Goal: Task Accomplishment & Management: Manage account settings

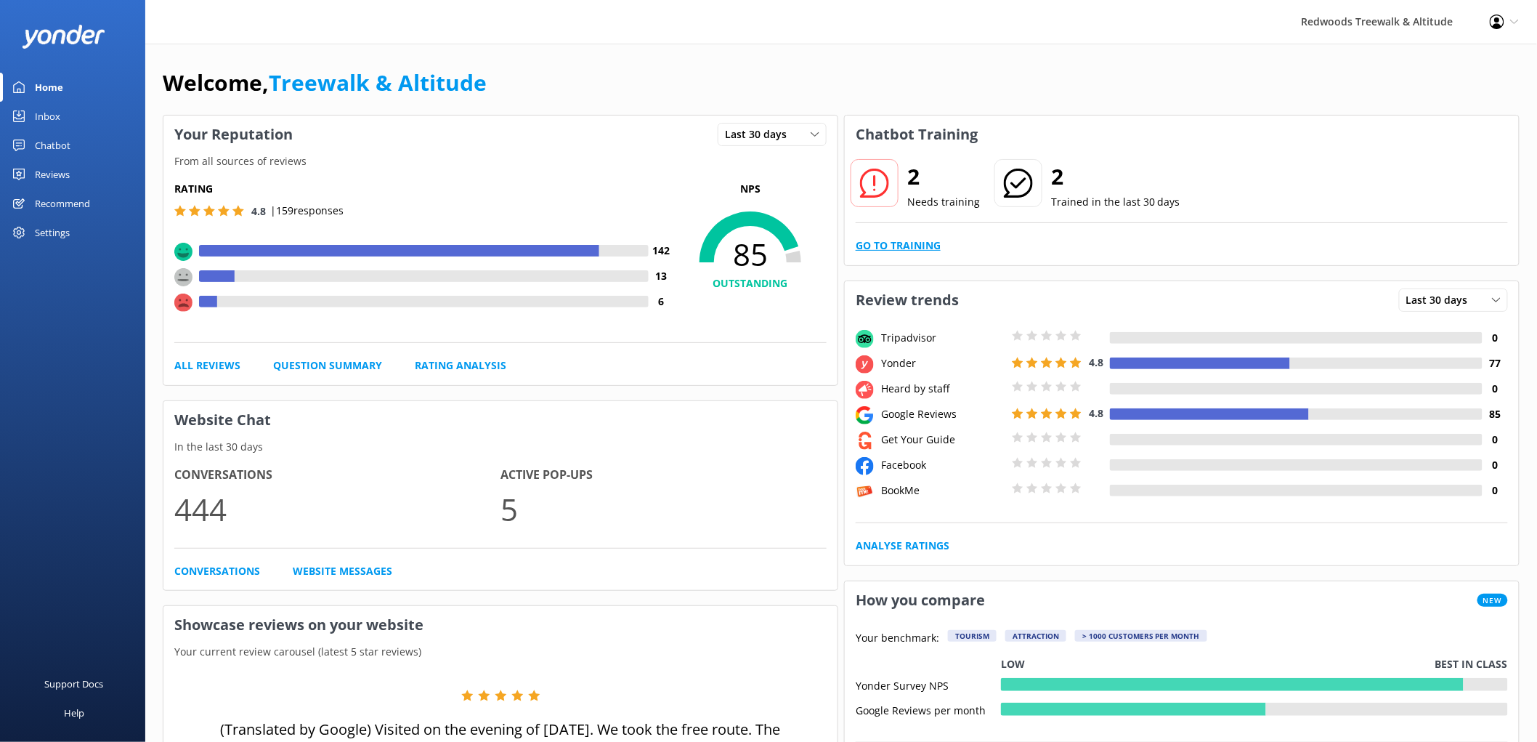
click at [921, 243] on link "Go to Training" at bounding box center [898, 246] width 85 height 16
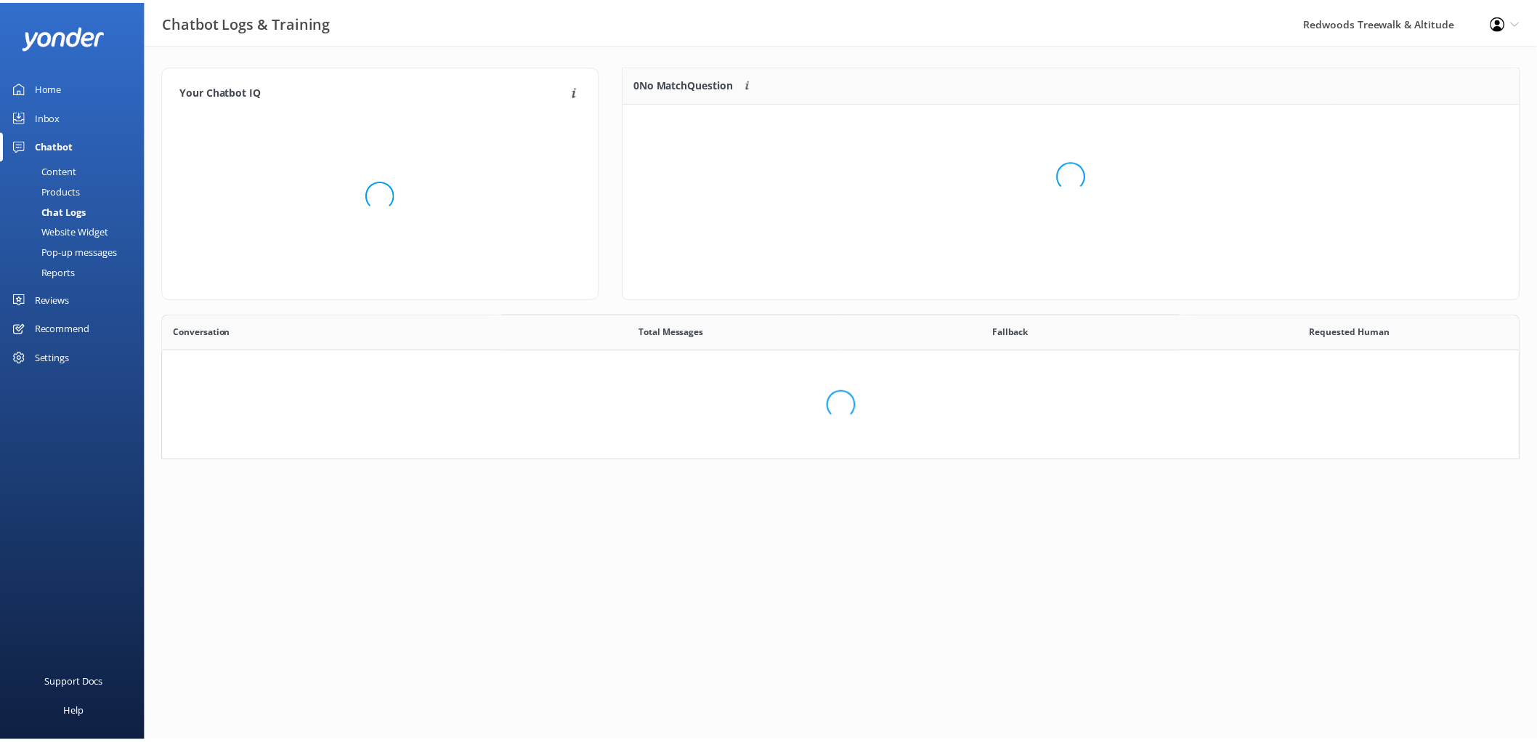
scroll to position [497, 1344]
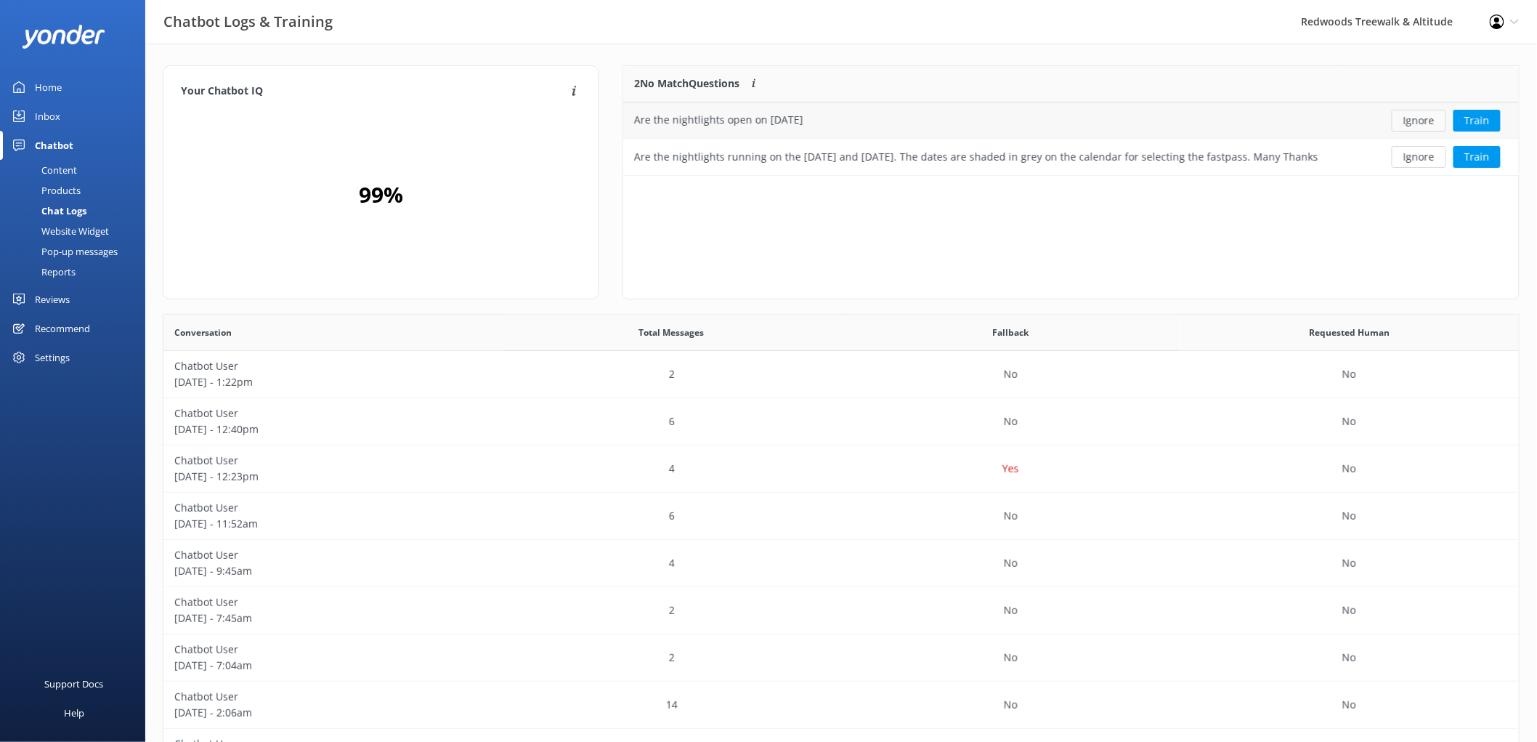
click at [1427, 119] on button "Ignore" at bounding box center [1419, 121] width 54 height 22
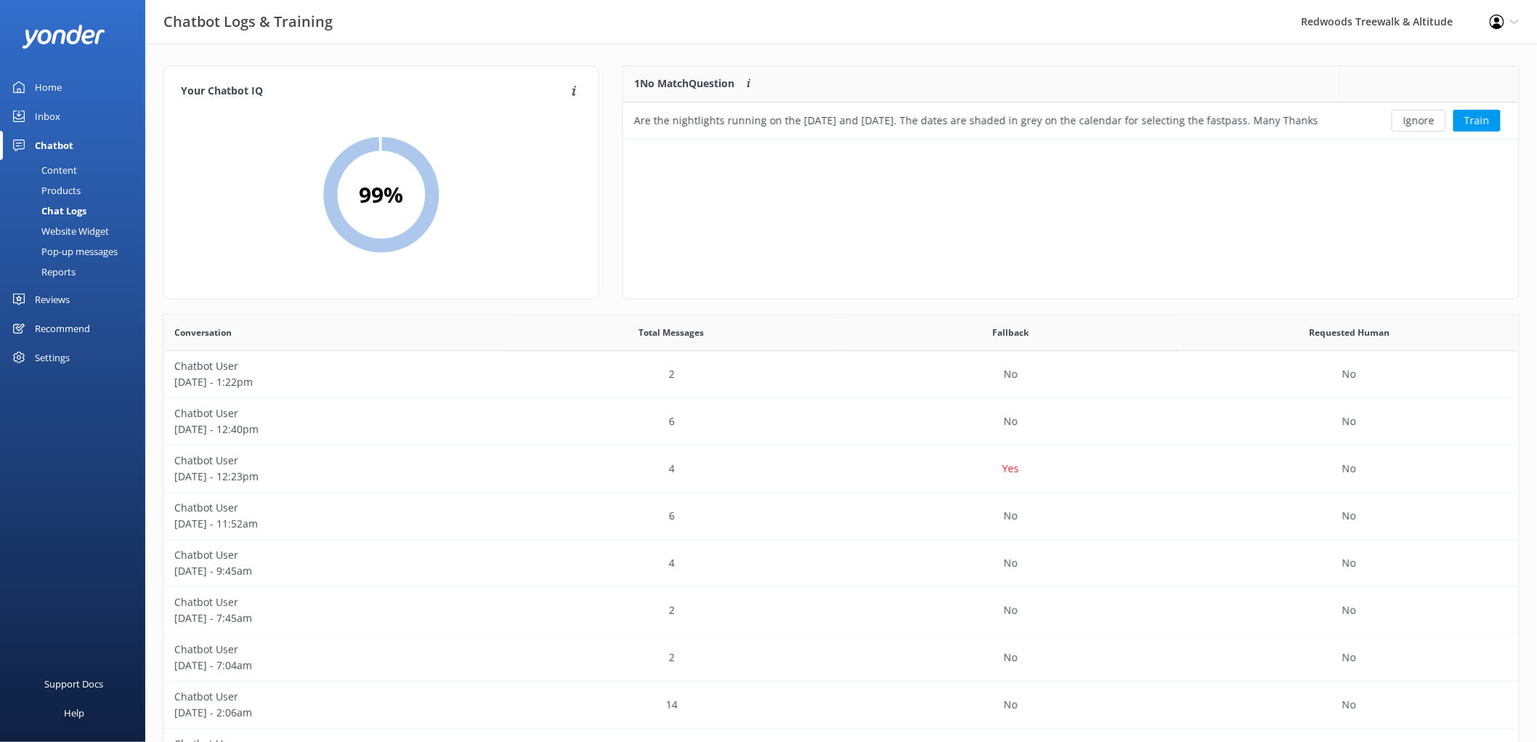
scroll to position [61, 883]
click at [1427, 119] on button "Ignore" at bounding box center [1419, 121] width 54 height 22
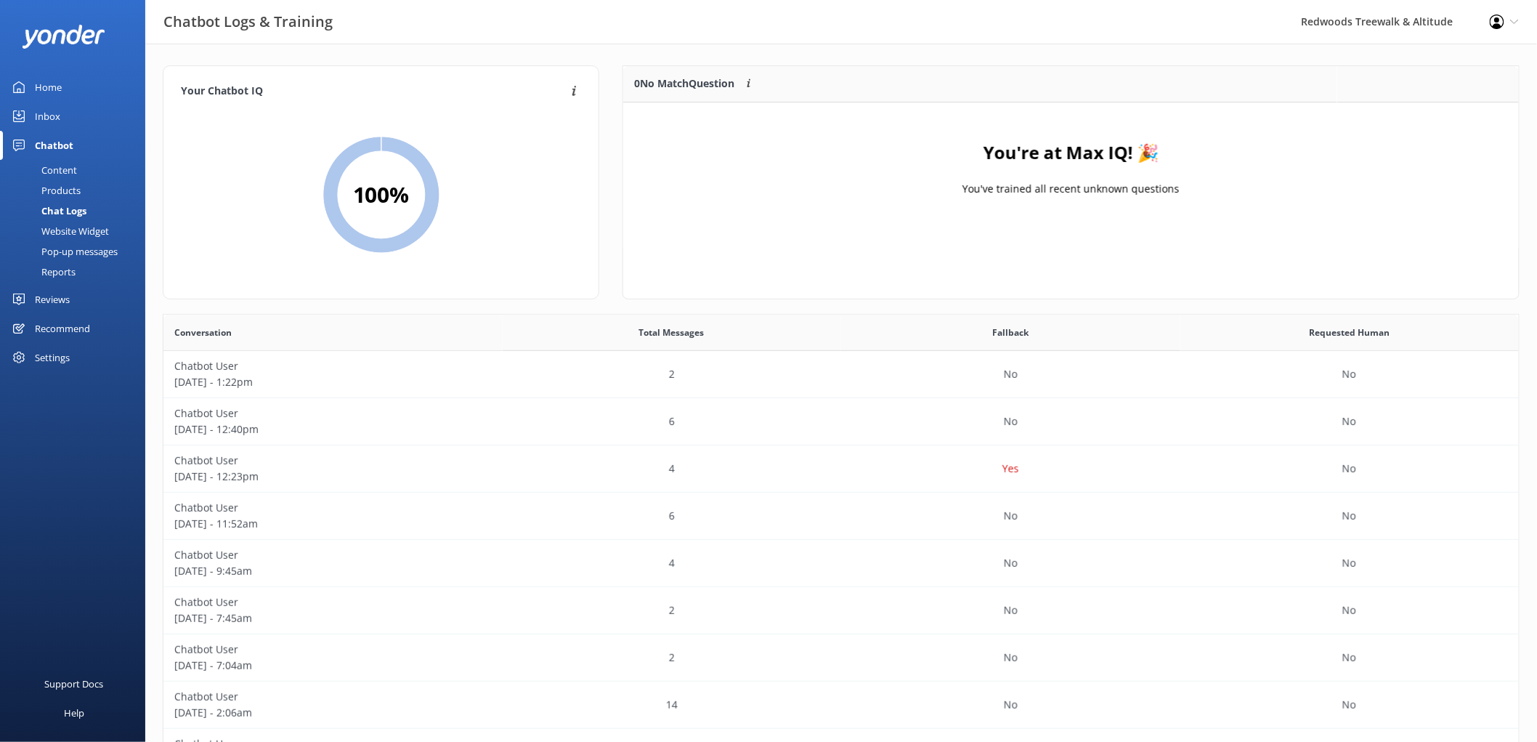
click at [49, 118] on div "Inbox" at bounding box center [47, 116] width 25 height 29
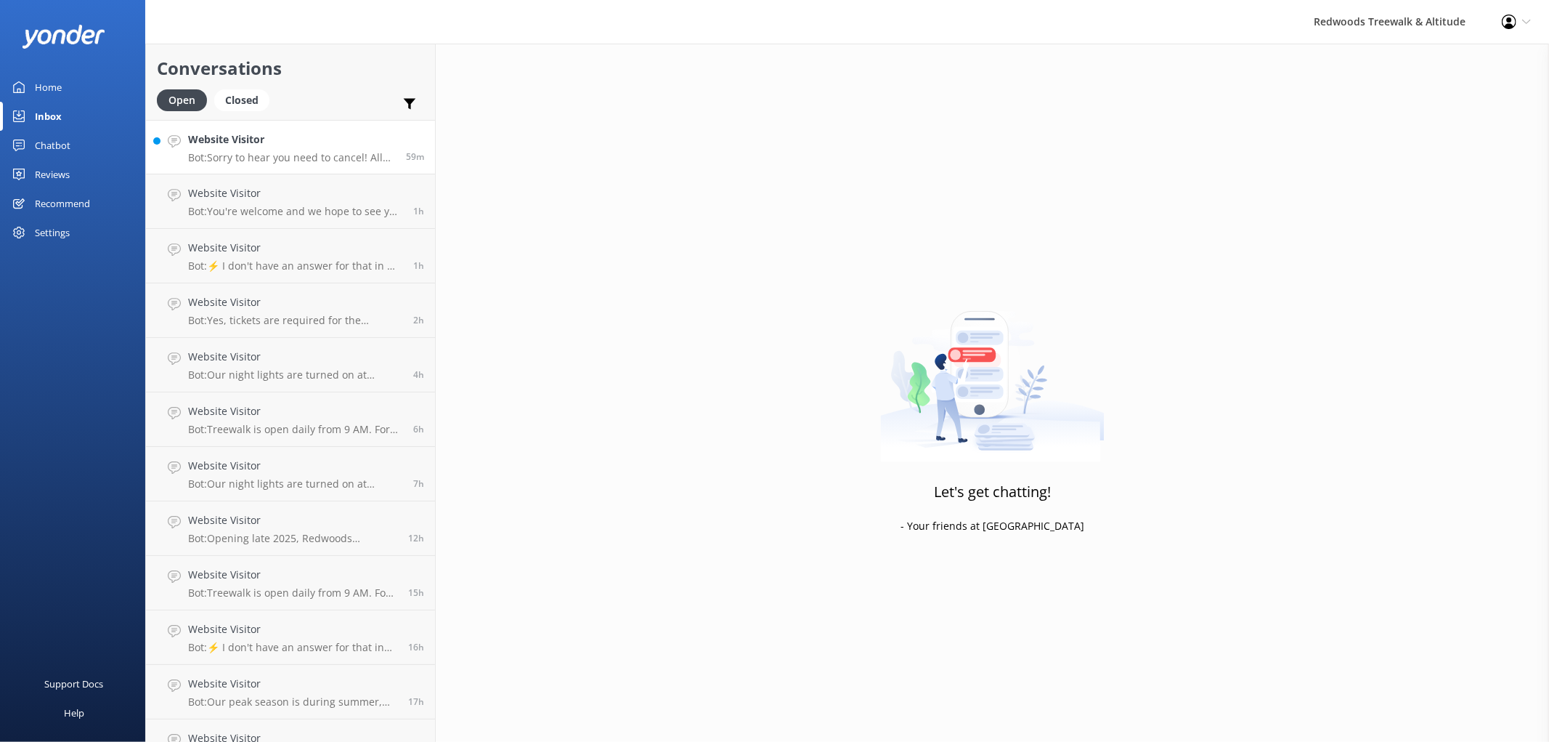
click at [322, 154] on p "Bot: Sorry to hear you need to cancel! All Treewalk tickets and passes purchase…" at bounding box center [291, 157] width 207 height 13
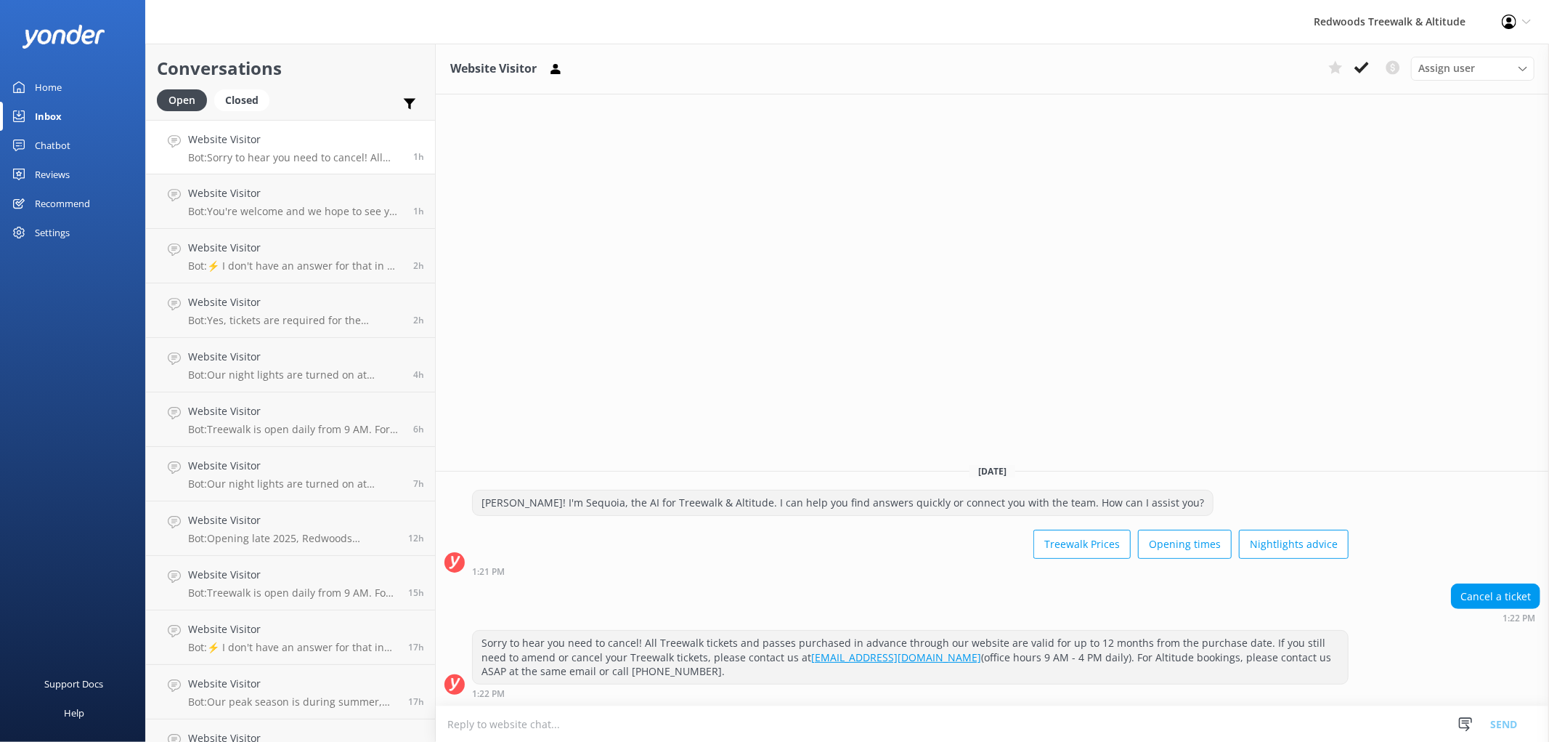
click at [250, 151] on p "Bot: Sorry to hear you need to cancel! All Treewalk tickets and passes purchase…" at bounding box center [295, 157] width 214 height 13
click at [80, 81] on link "Home" at bounding box center [72, 87] width 145 height 29
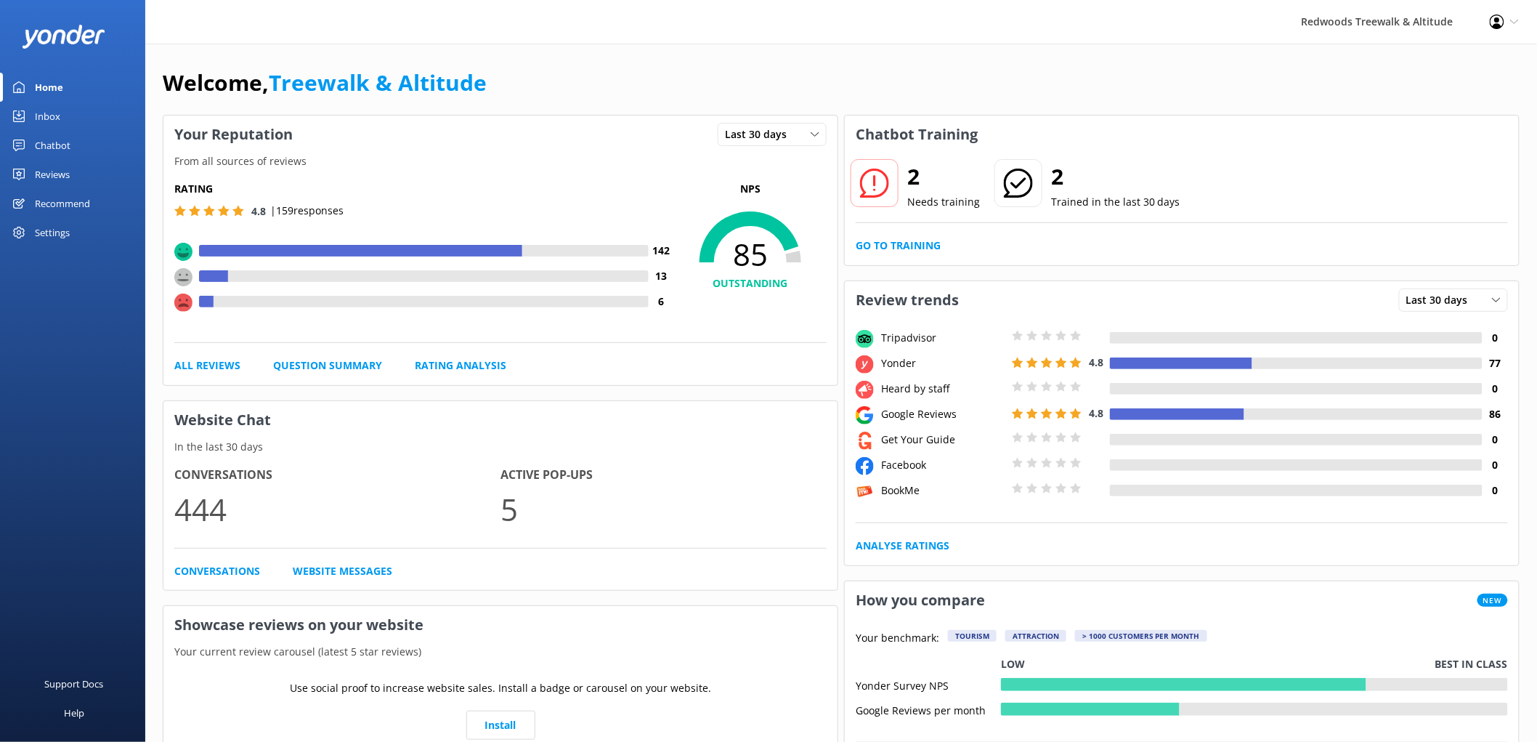
click at [57, 179] on div "Reviews" at bounding box center [52, 174] width 35 height 29
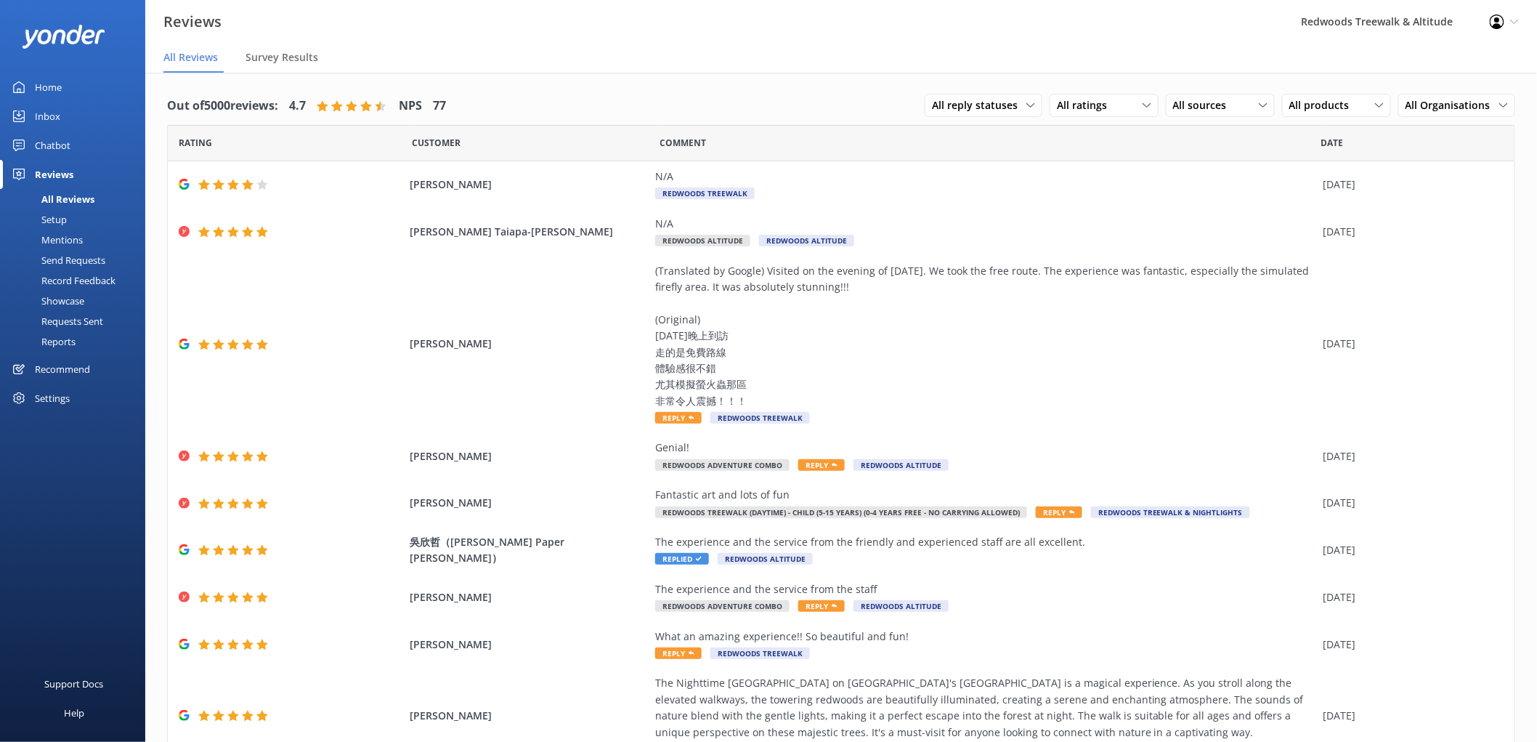
click at [57, 85] on div "Home" at bounding box center [48, 87] width 27 height 29
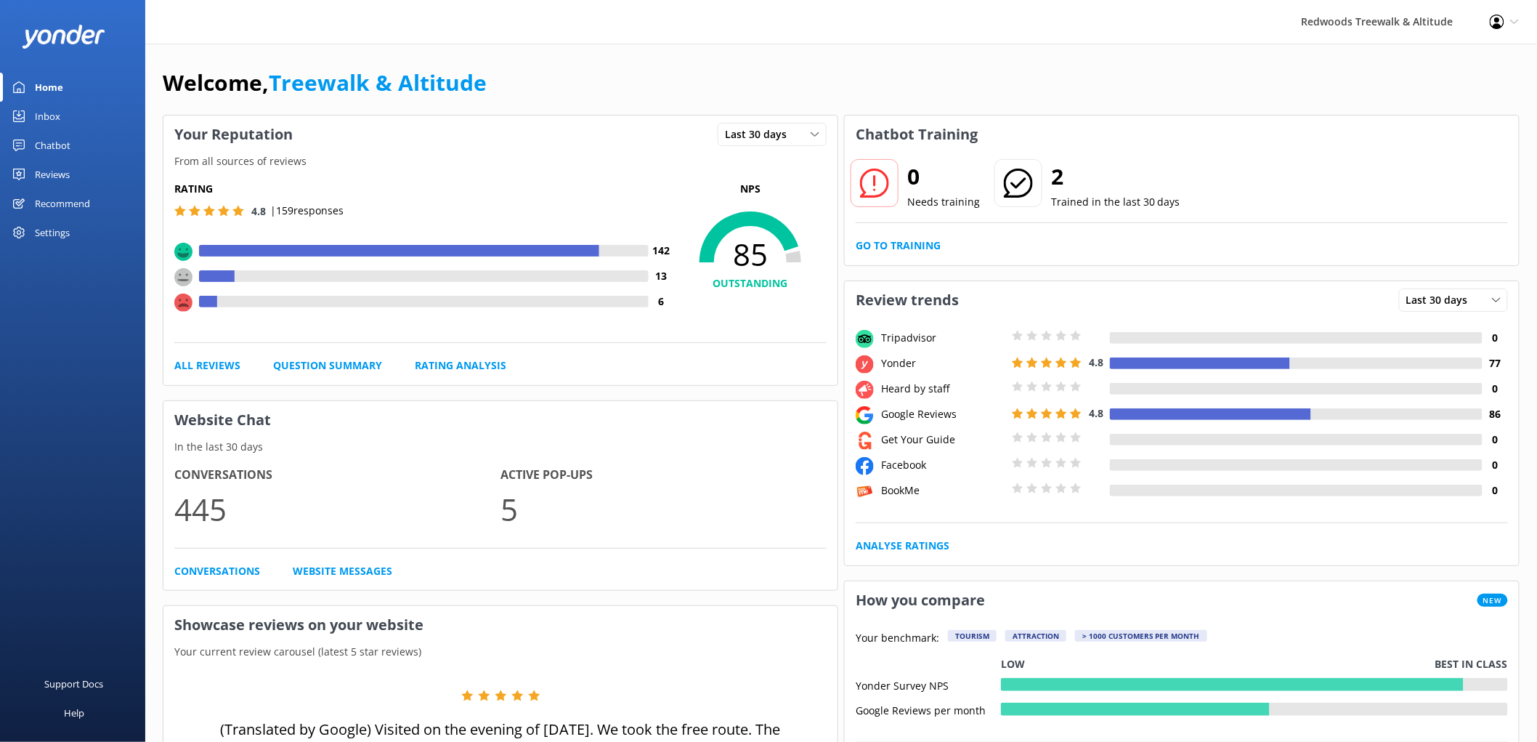
click at [62, 182] on div "Reviews" at bounding box center [52, 174] width 35 height 29
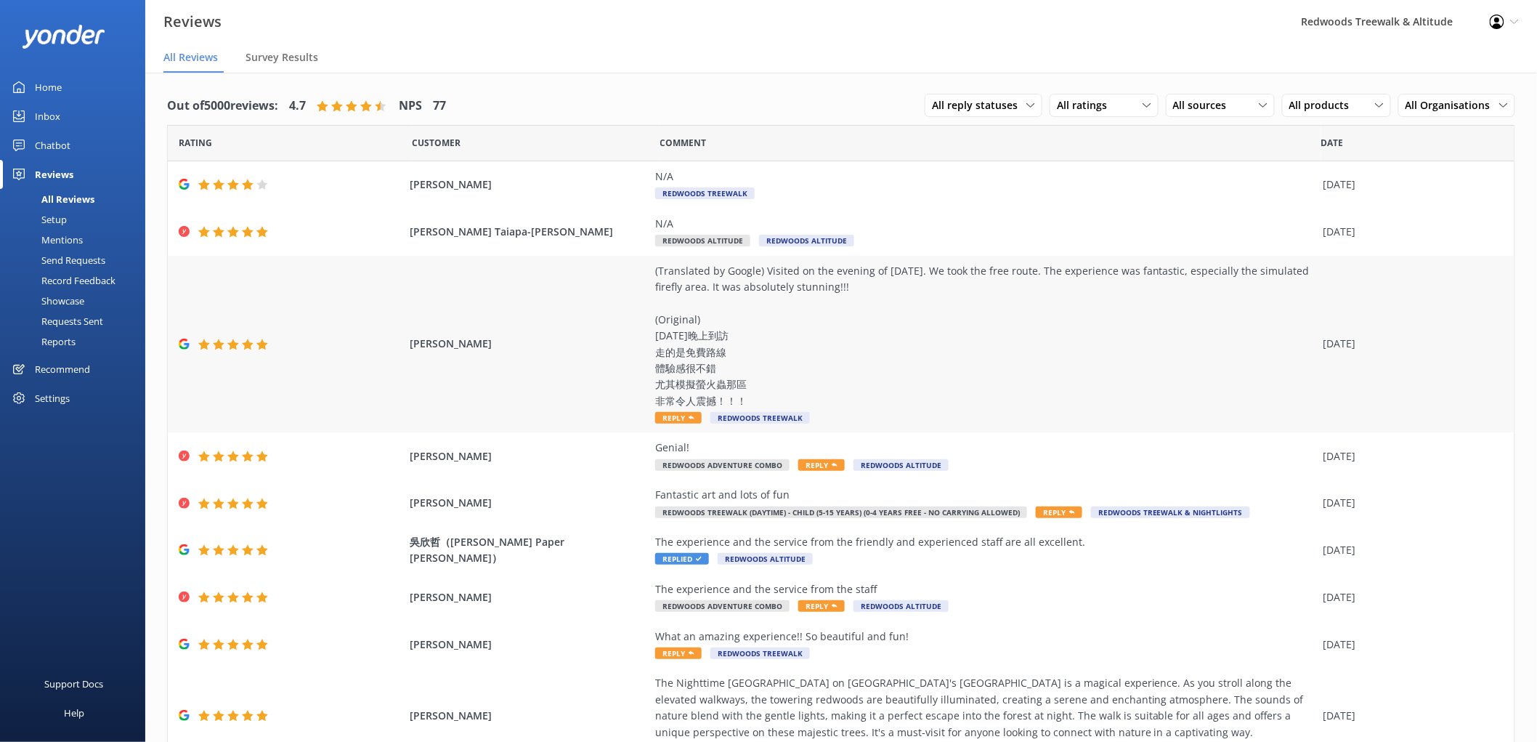
scroll to position [117, 0]
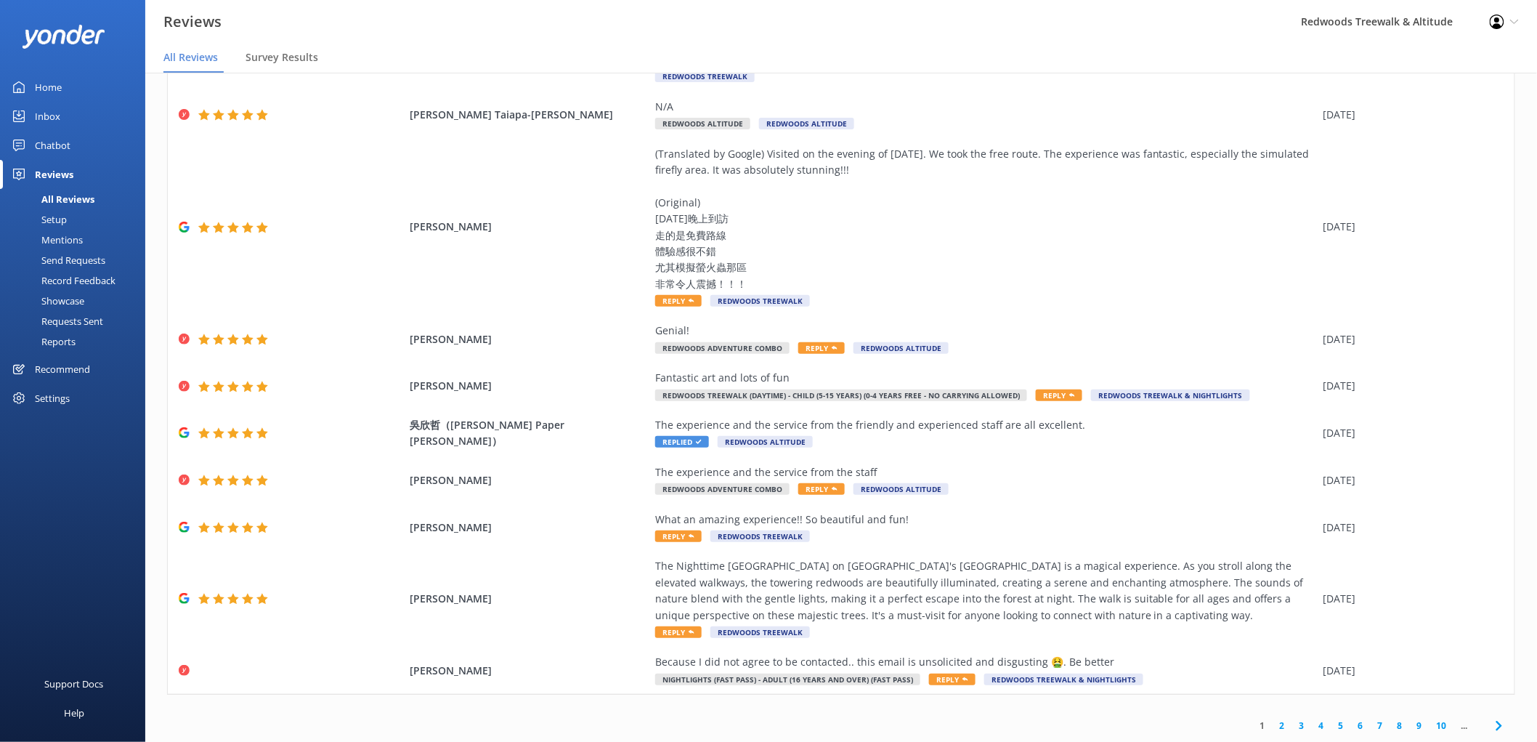
click at [73, 118] on link "Inbox" at bounding box center [72, 116] width 145 height 29
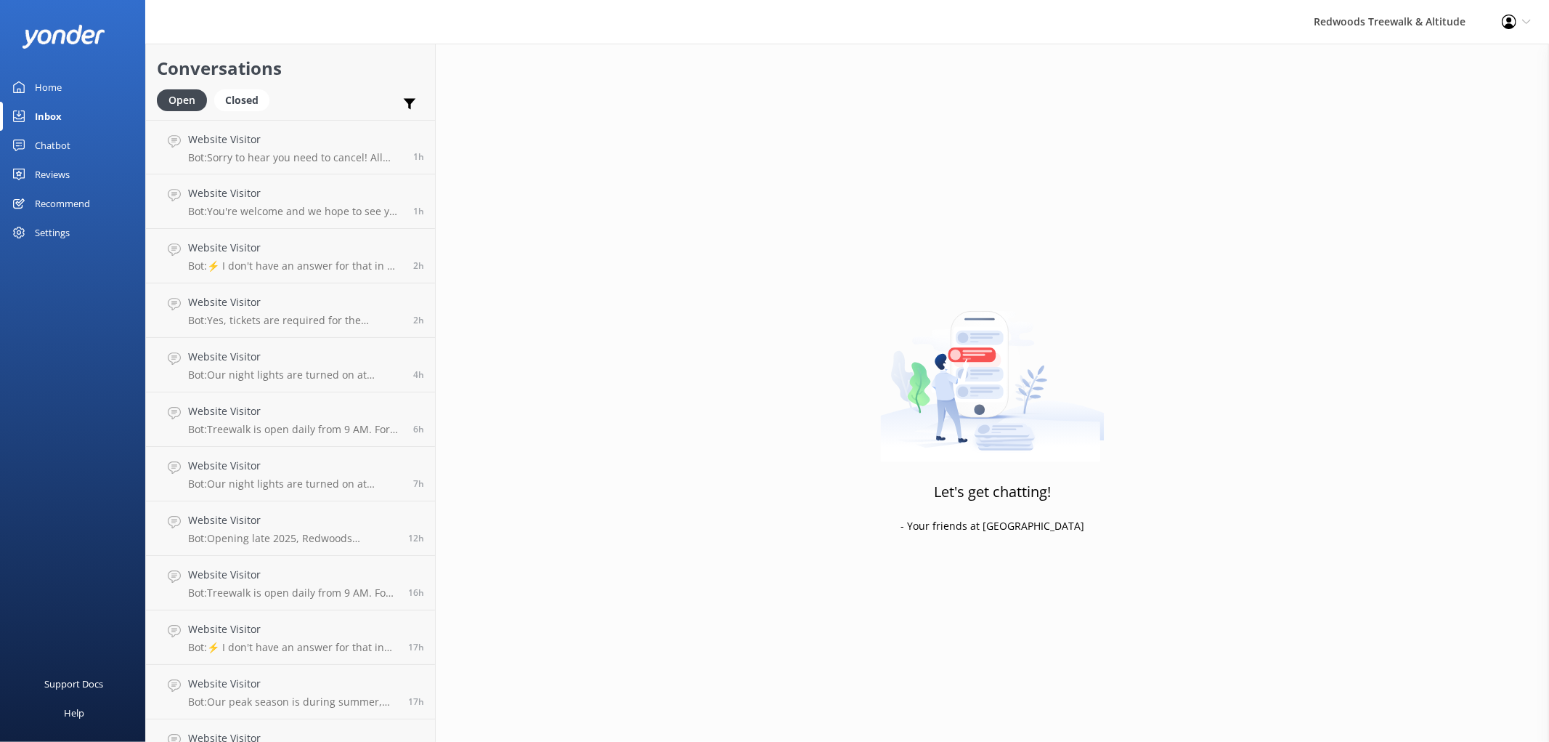
click at [62, 169] on div "Reviews" at bounding box center [52, 174] width 35 height 29
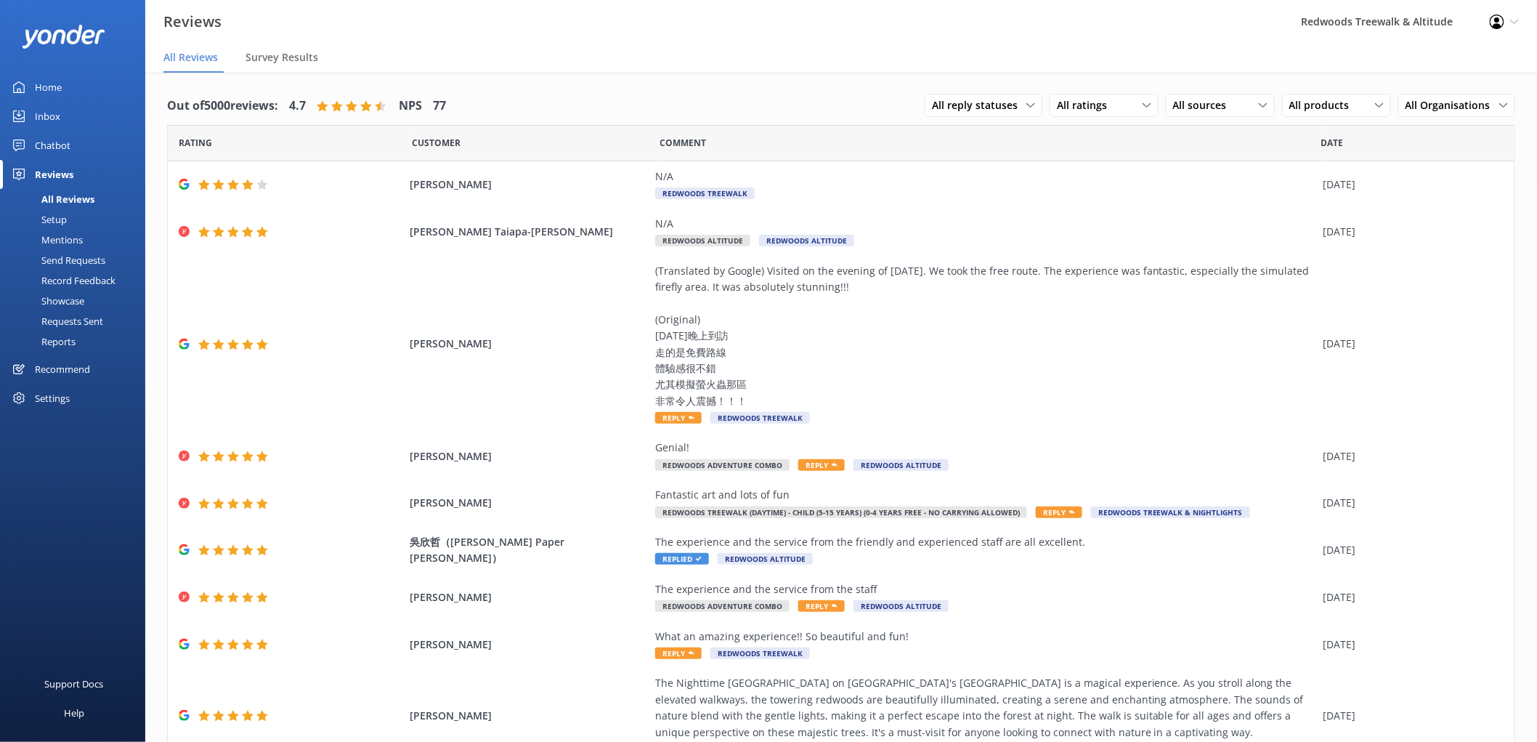
click at [56, 102] on div "Inbox" at bounding box center [47, 116] width 25 height 29
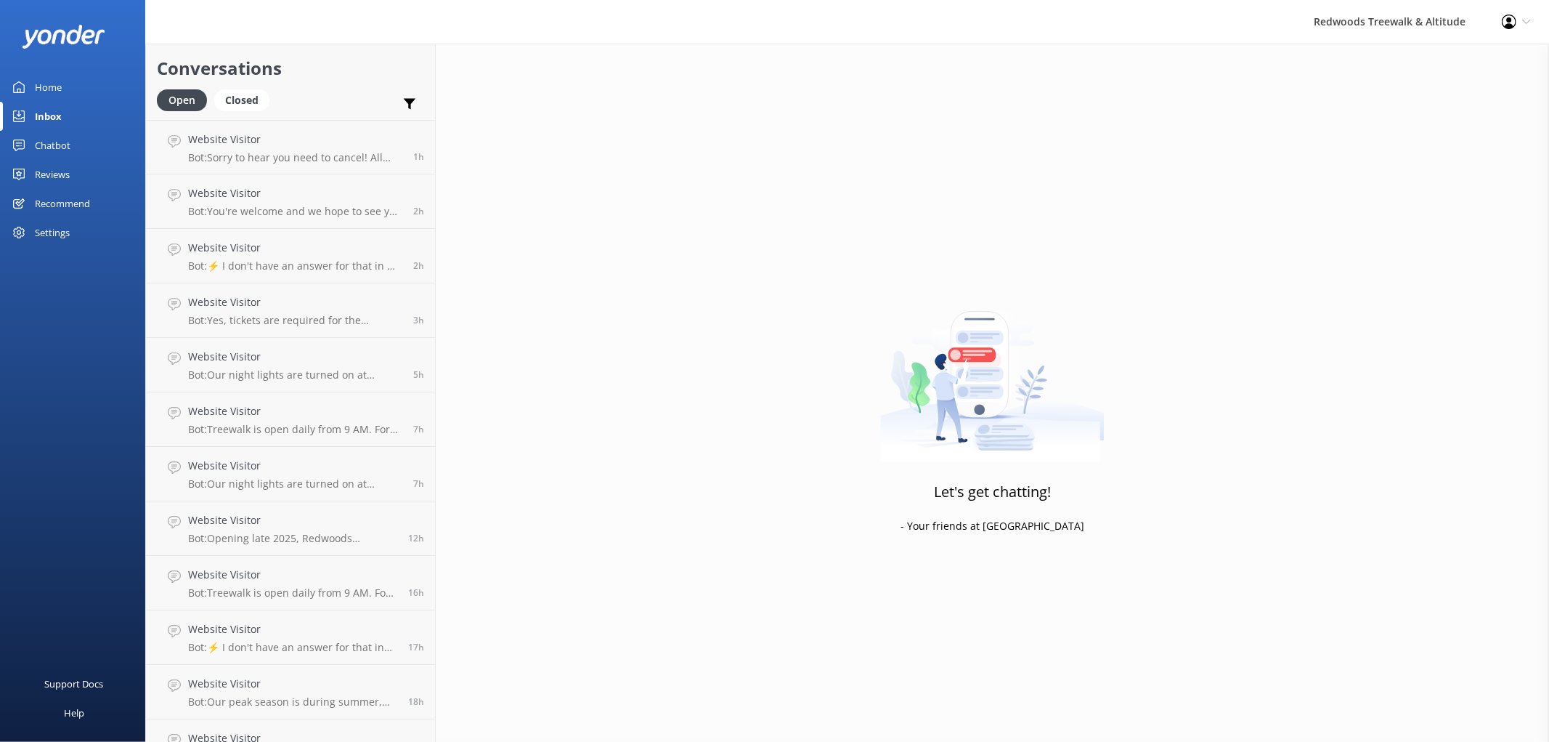
click at [47, 175] on div "Reviews" at bounding box center [52, 174] width 35 height 29
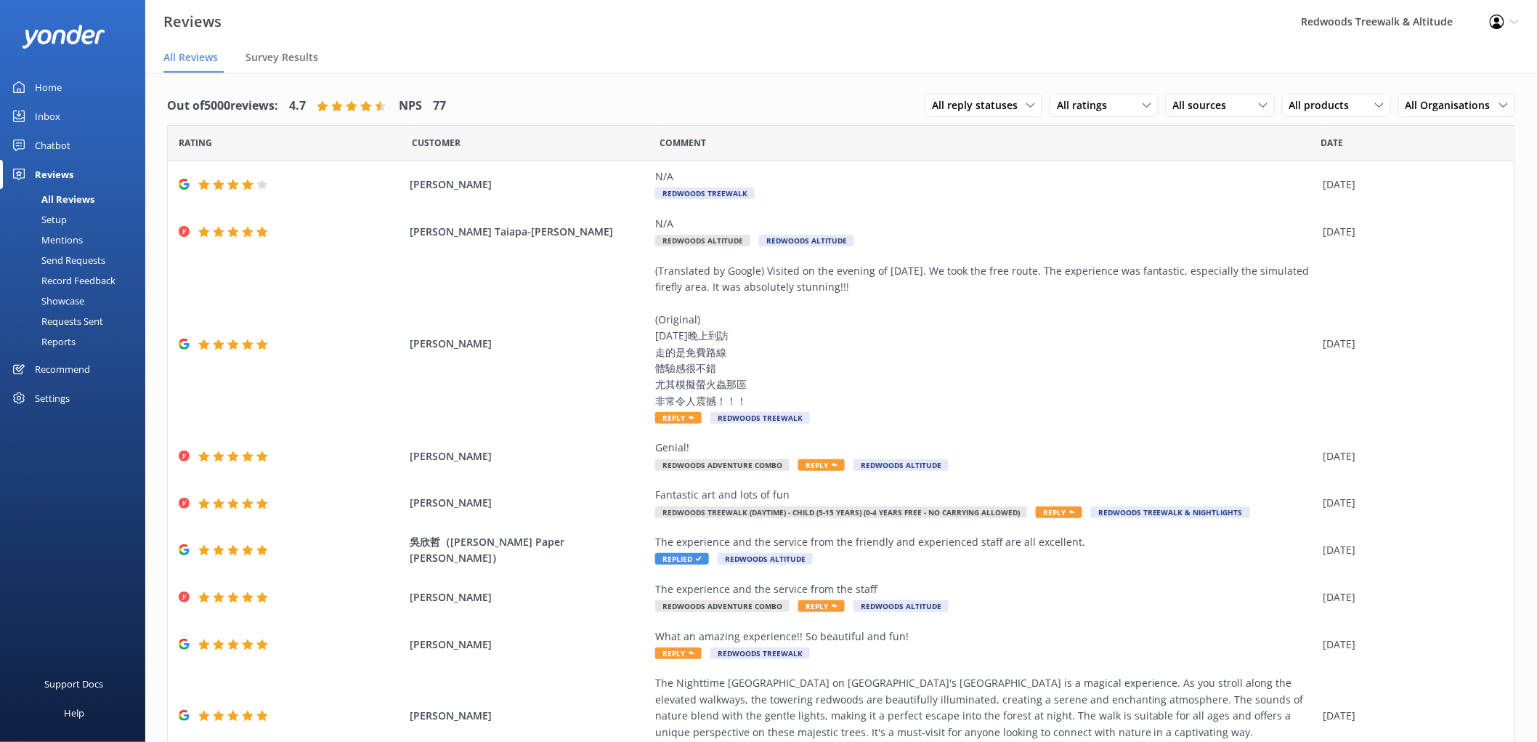
click at [47, 117] on div "Inbox" at bounding box center [47, 116] width 25 height 29
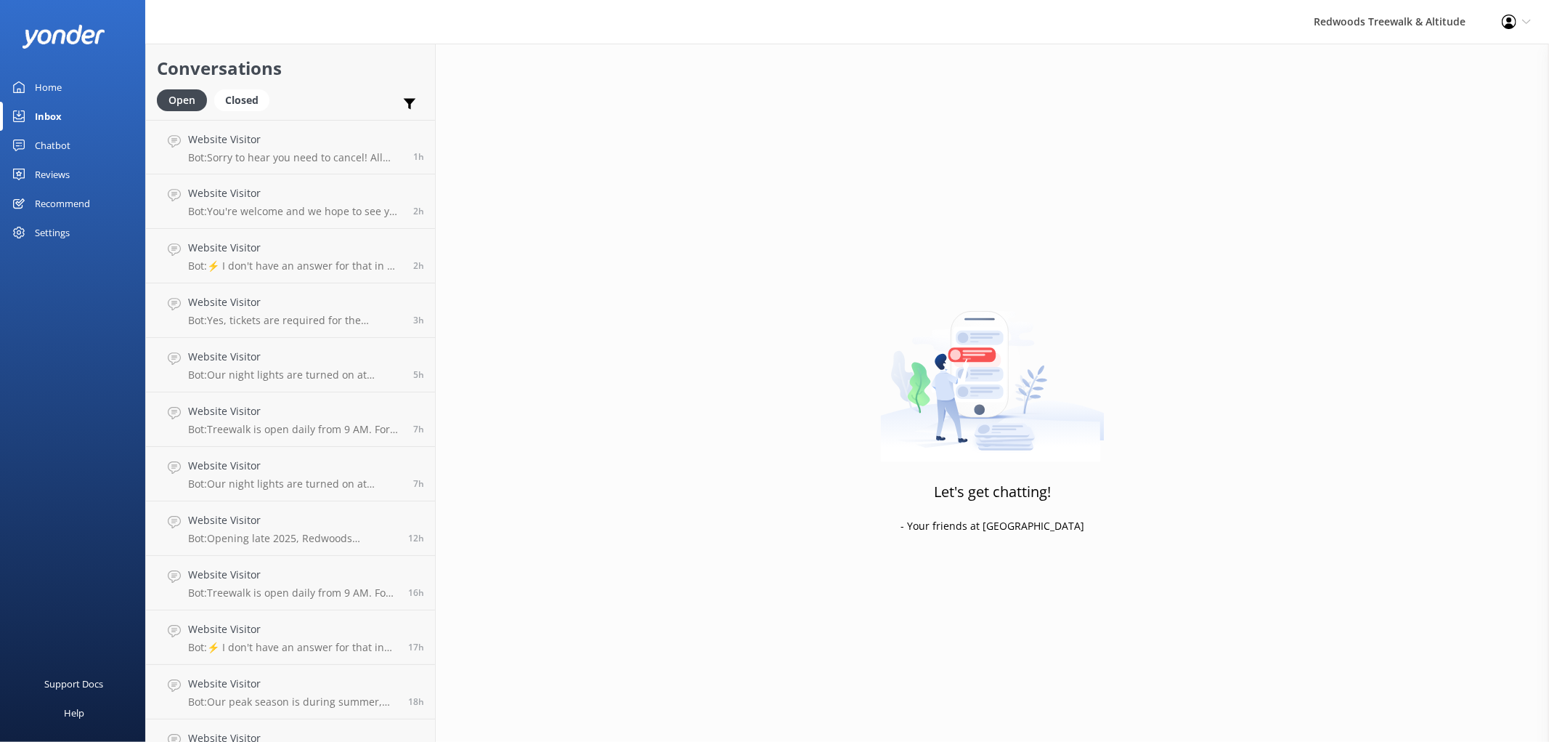
click at [62, 174] on div "Reviews" at bounding box center [52, 174] width 35 height 29
